Goal: Task Accomplishment & Management: Manage account settings

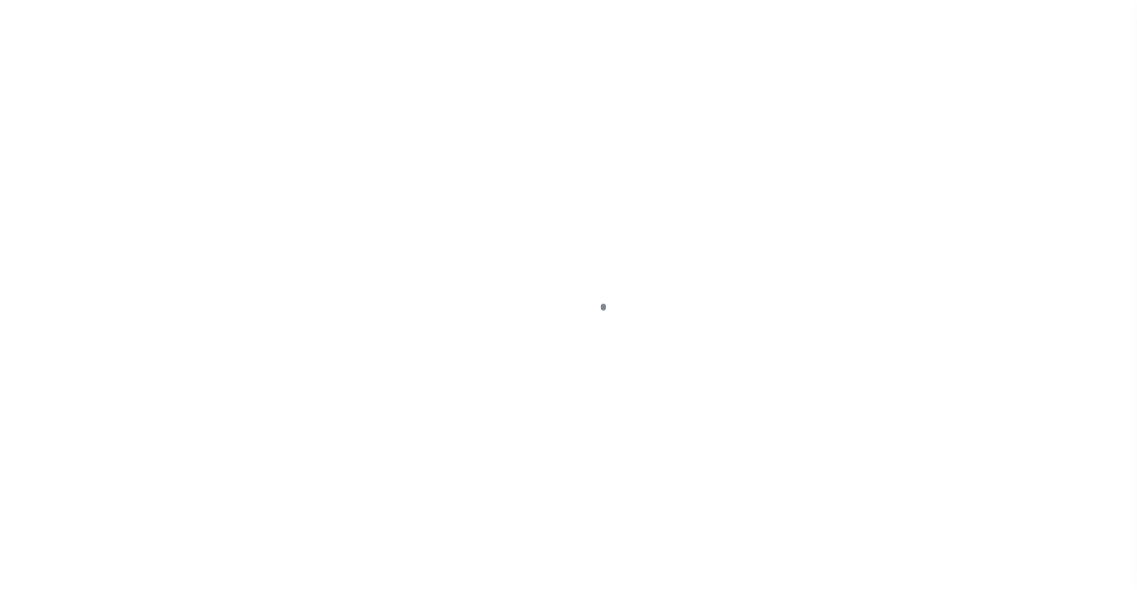
scroll to position [86, 0]
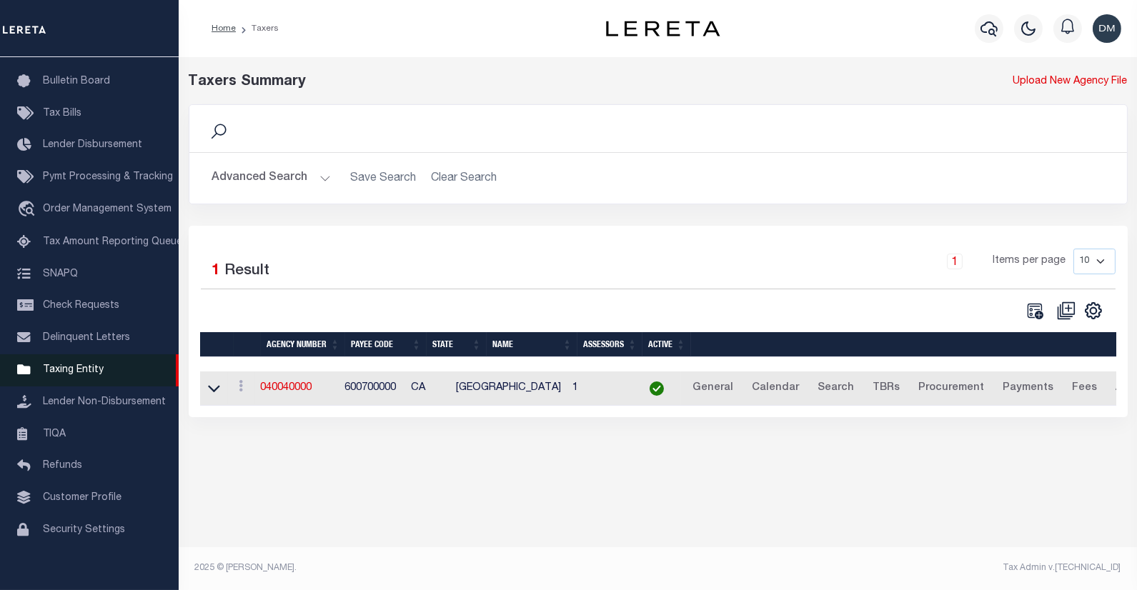
click at [74, 369] on span "Taxing Entity" at bounding box center [73, 370] width 61 height 10
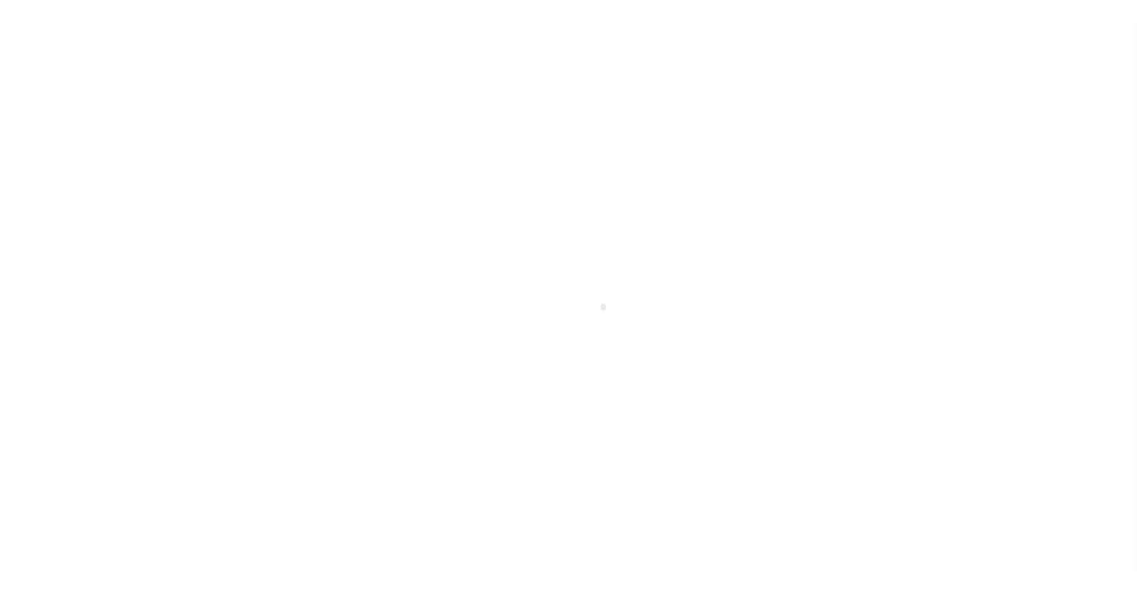
scroll to position [98, 0]
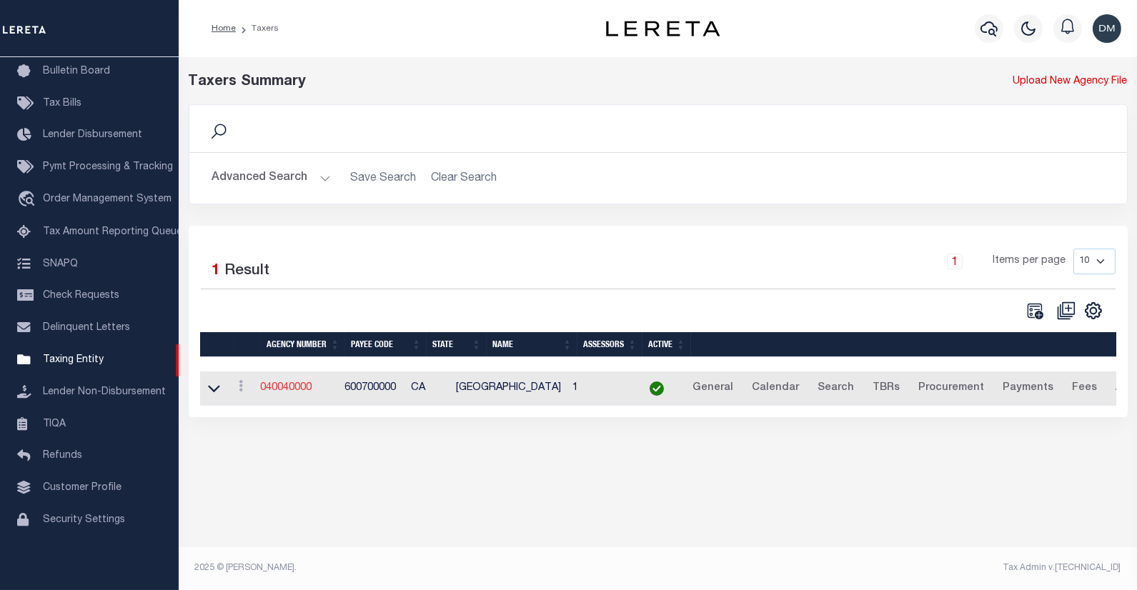
click at [311, 391] on link "040040000" at bounding box center [286, 388] width 51 height 10
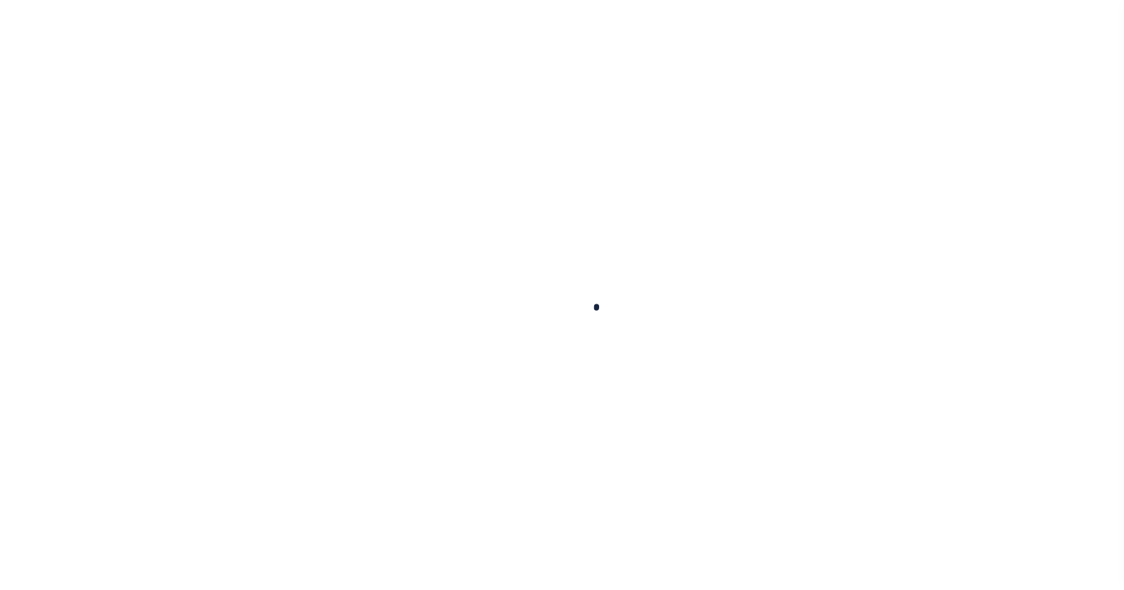
select select
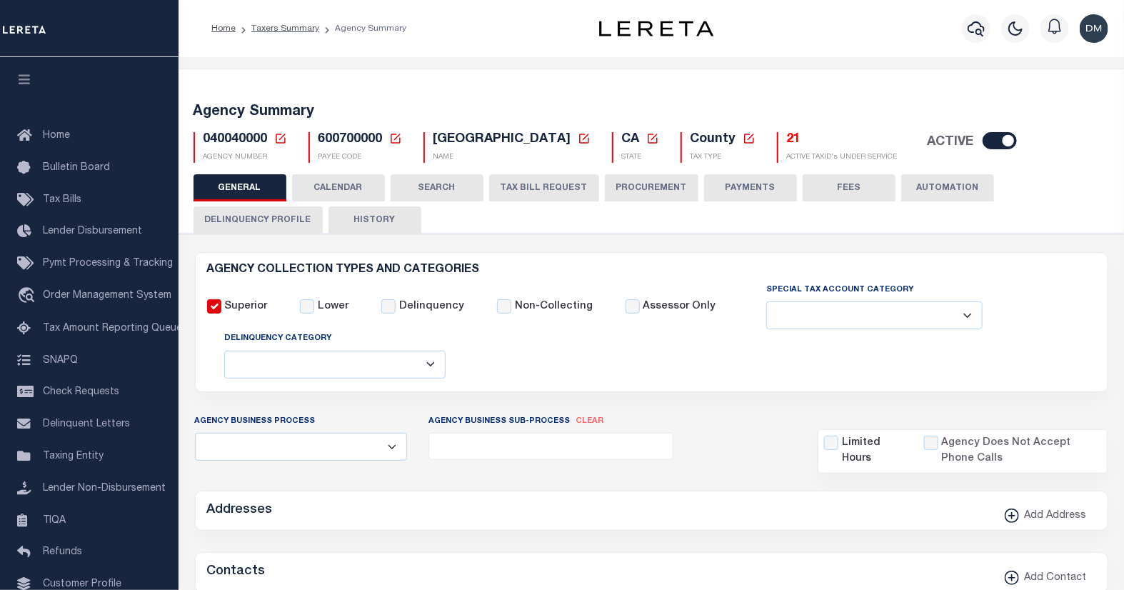
checkbox input "false"
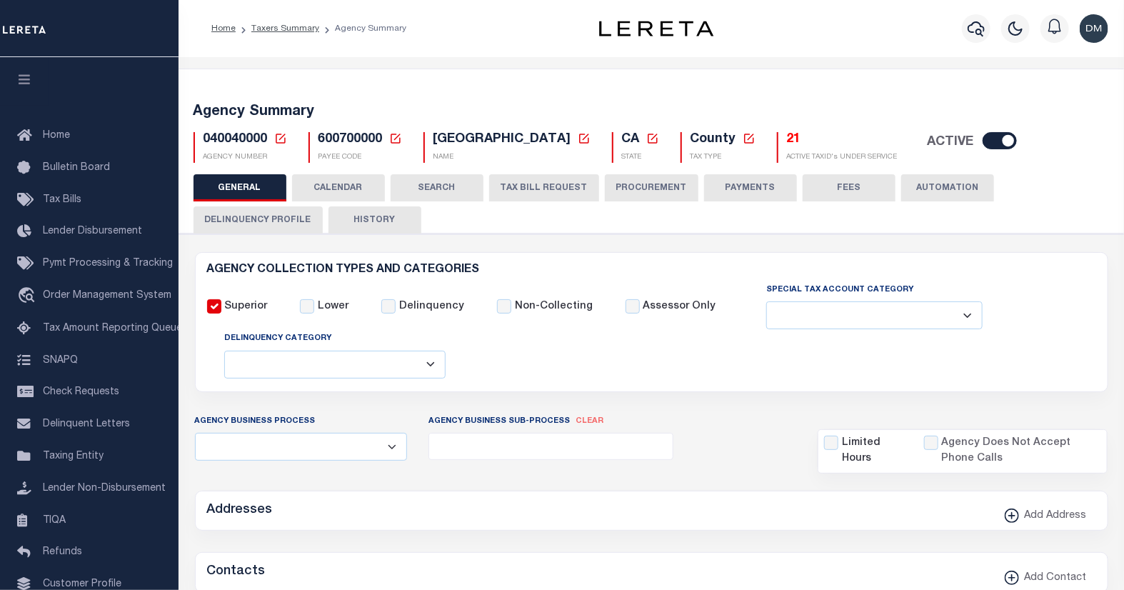
type input "600700000"
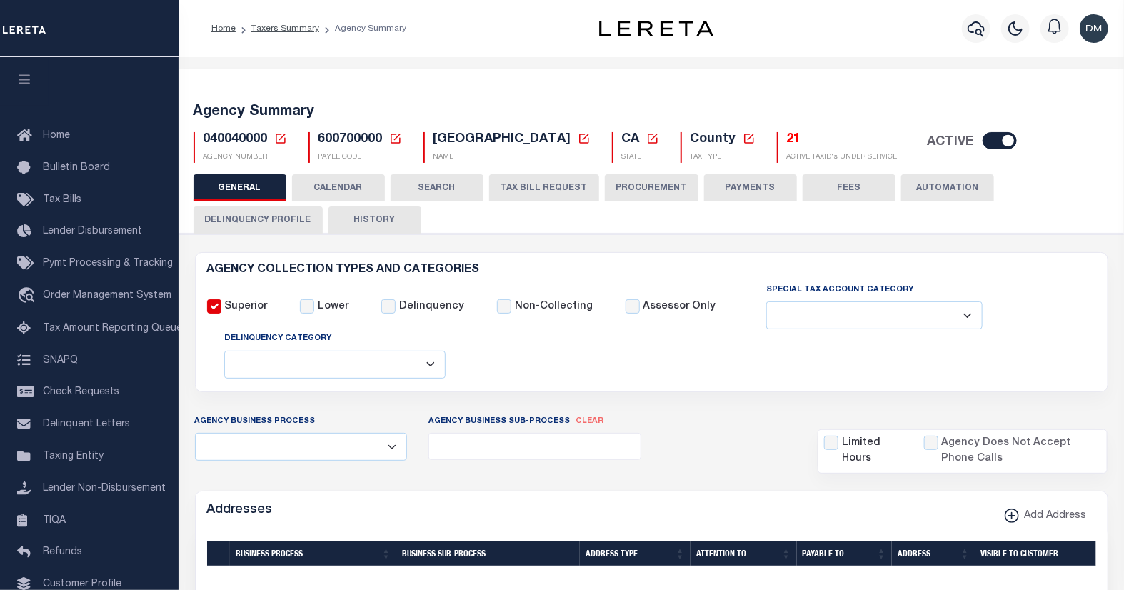
click at [279, 139] on icon at bounding box center [280, 138] width 13 height 13
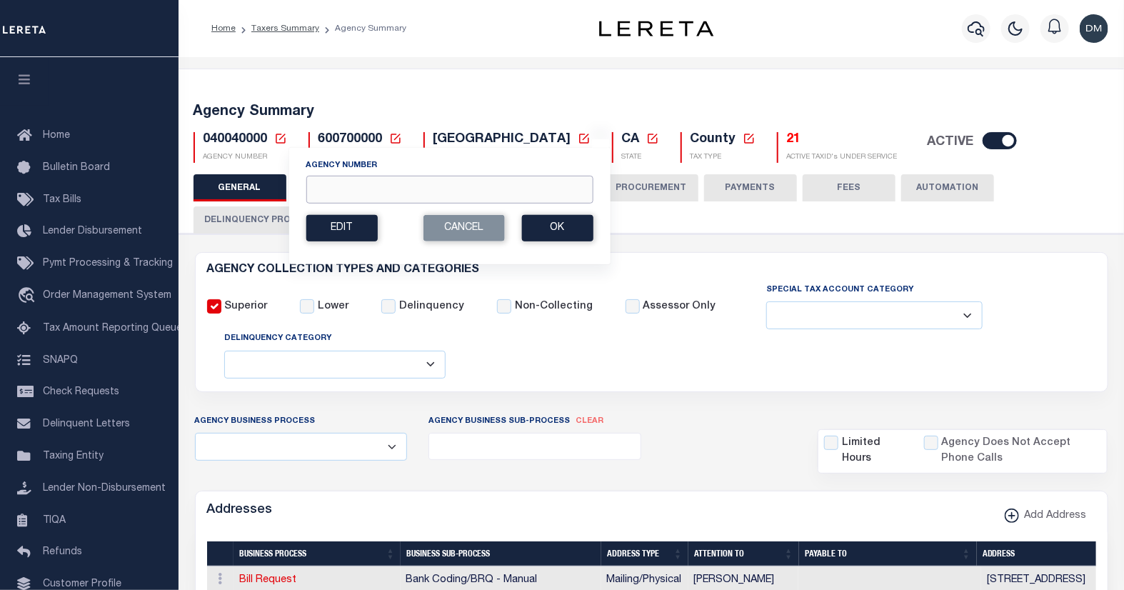
click at [338, 179] on input "Agency Number" at bounding box center [449, 190] width 287 height 28
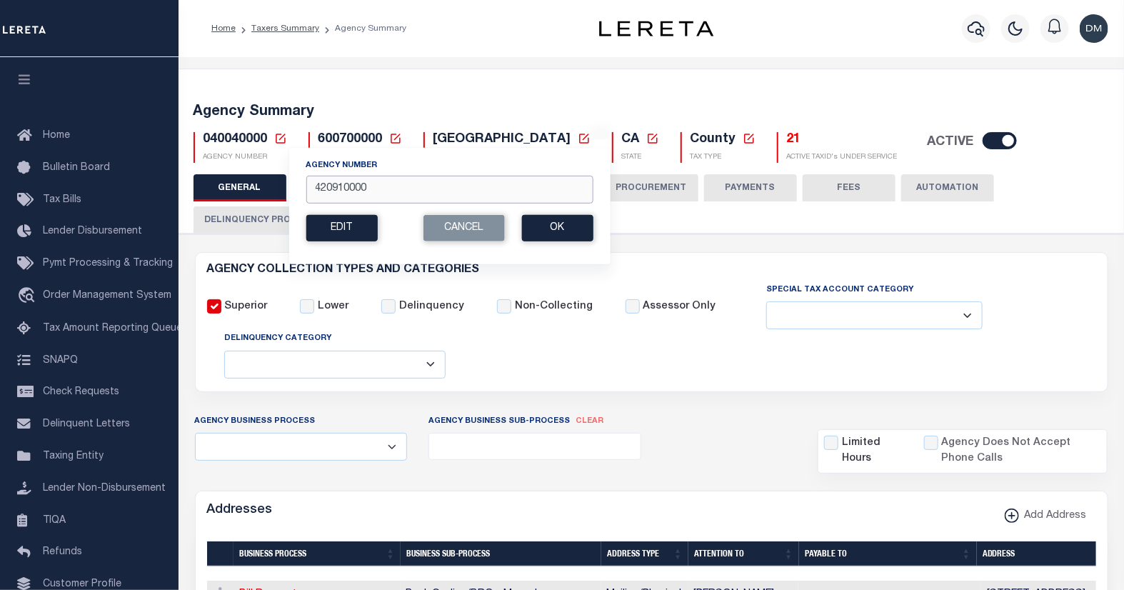
type input "420910000"
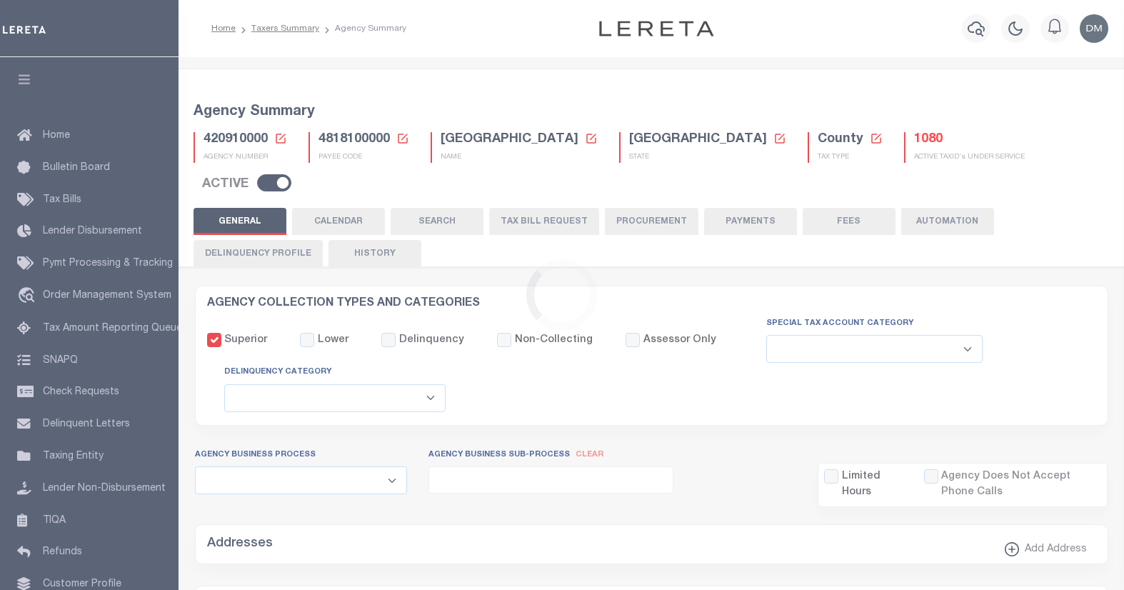
select select
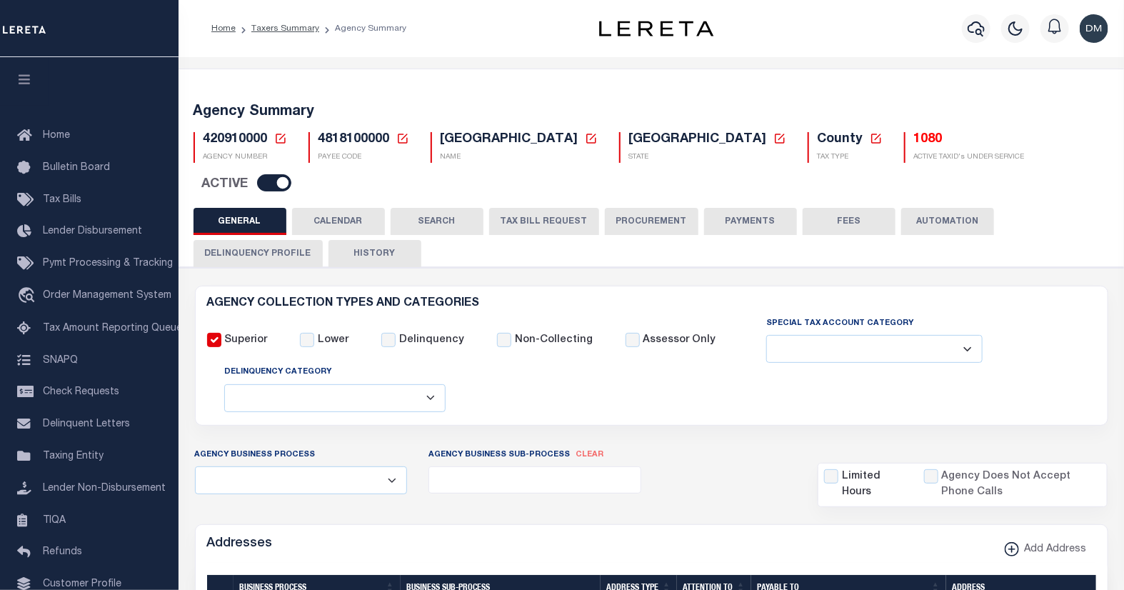
click at [279, 140] on icon at bounding box center [280, 138] width 13 height 13
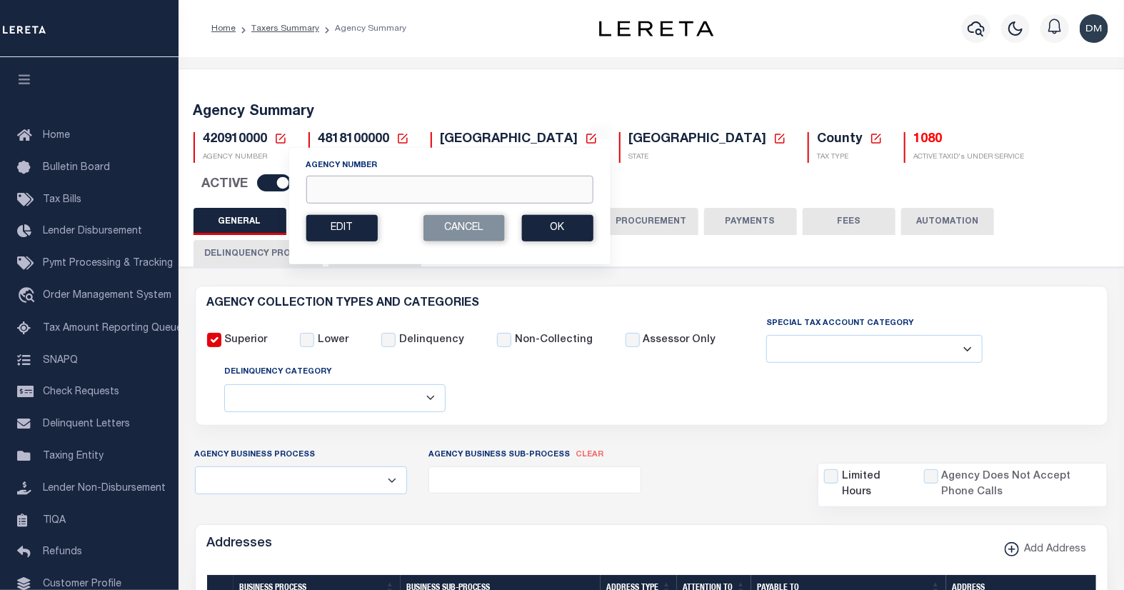
click at [351, 182] on input "Agency Number" at bounding box center [449, 190] width 287 height 28
type input "420918801"
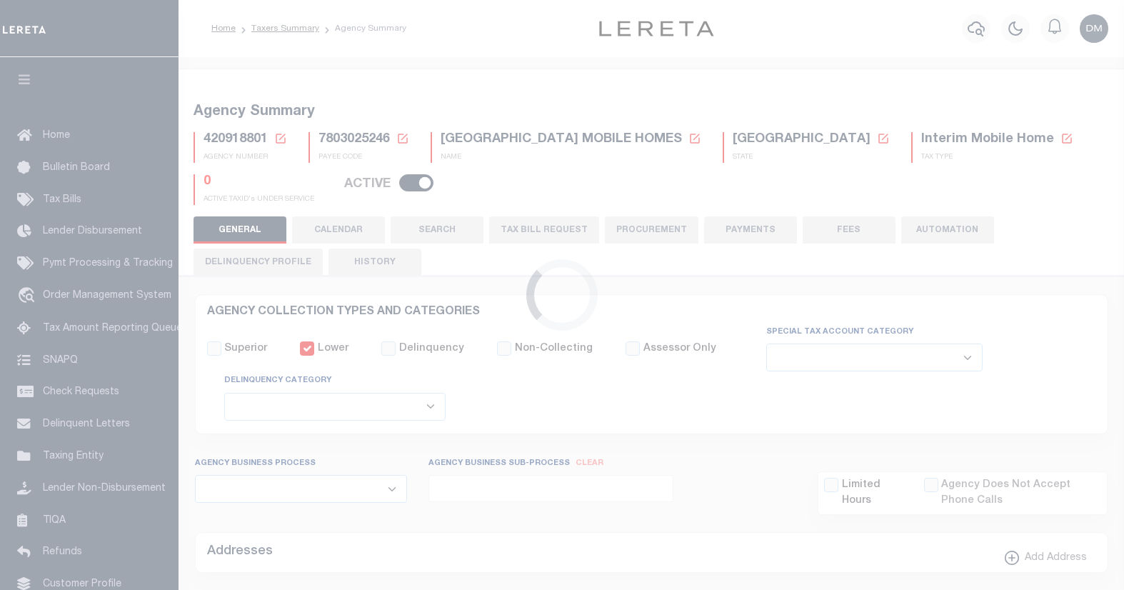
select select
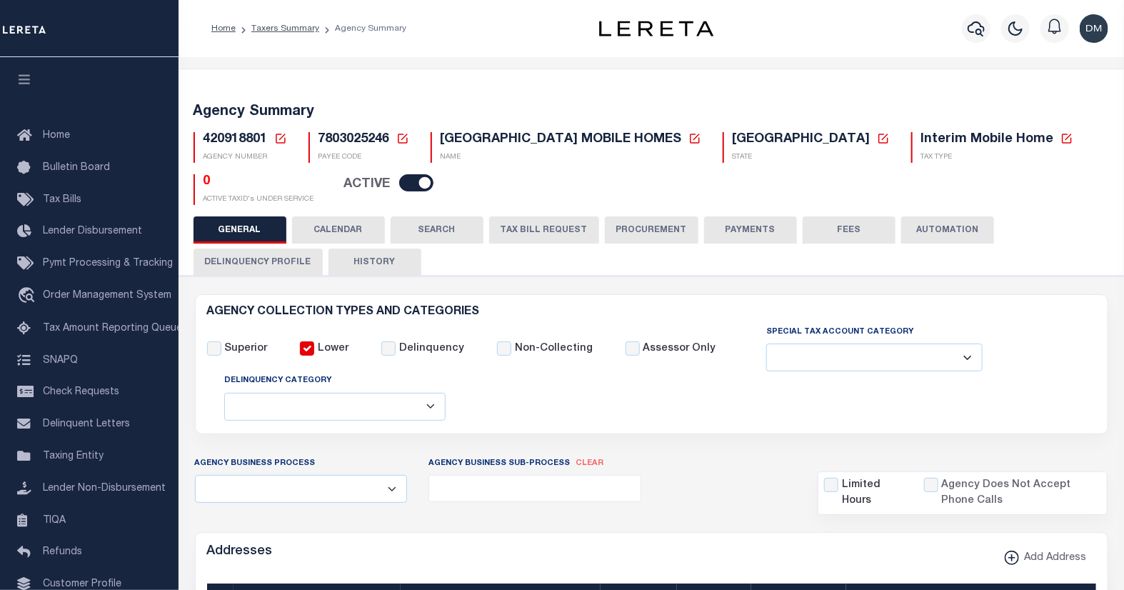
click at [281, 140] on icon at bounding box center [280, 138] width 13 height 13
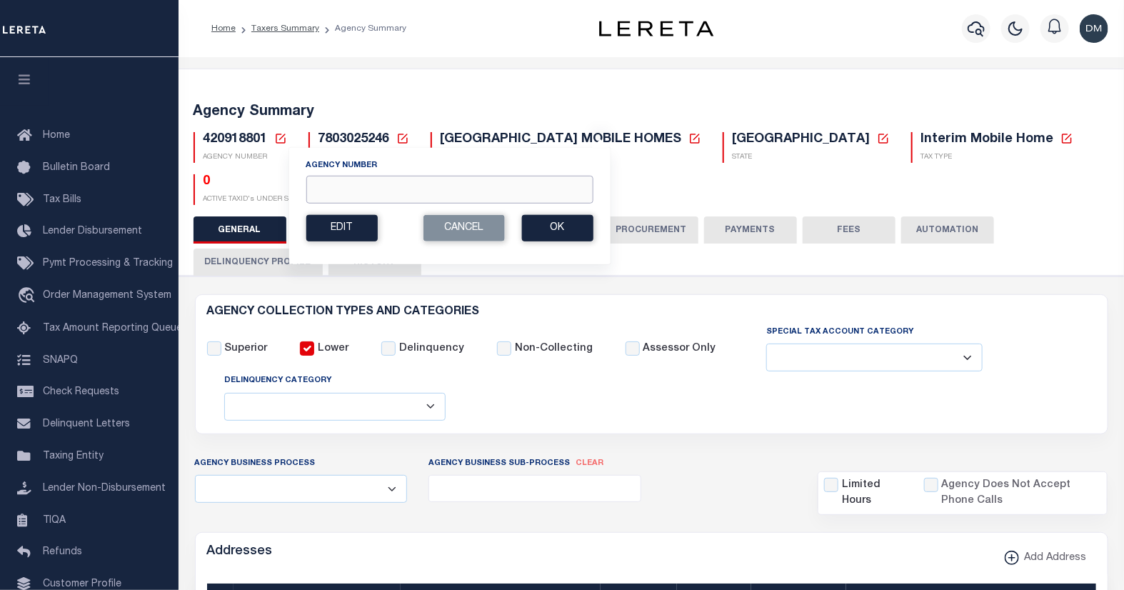
click at [334, 186] on input "Agency Number" at bounding box center [449, 190] width 287 height 28
type input "420910000"
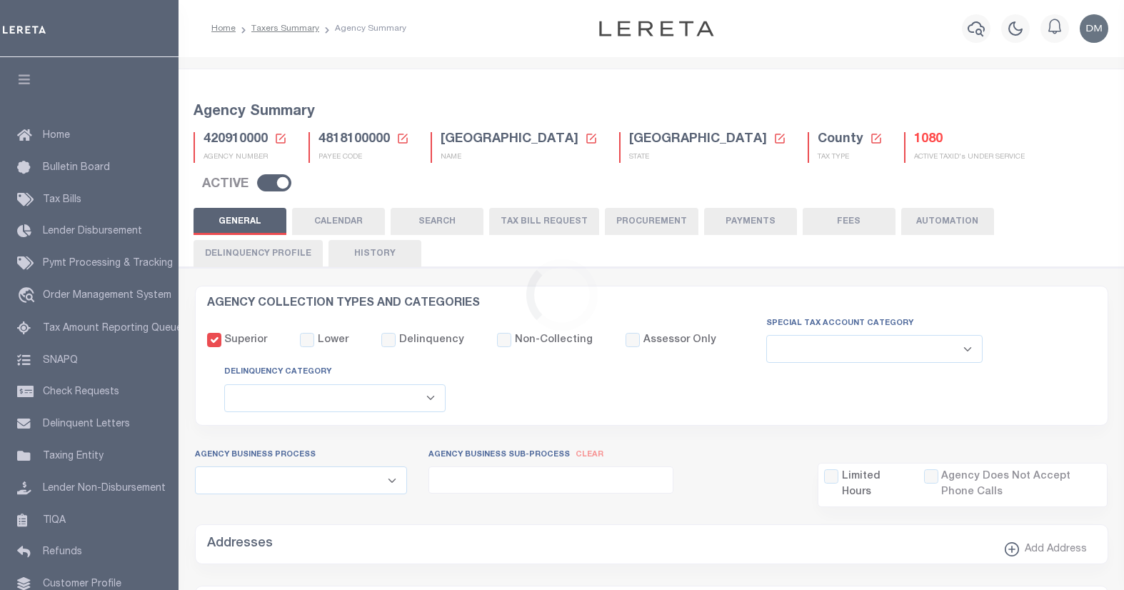
select select
